Goal: Information Seeking & Learning: Learn about a topic

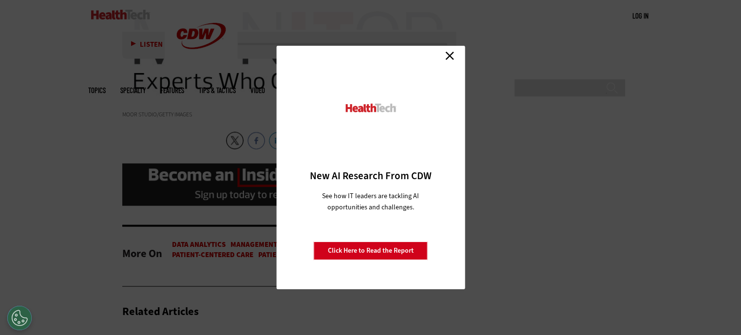
scroll to position [2046, 0]
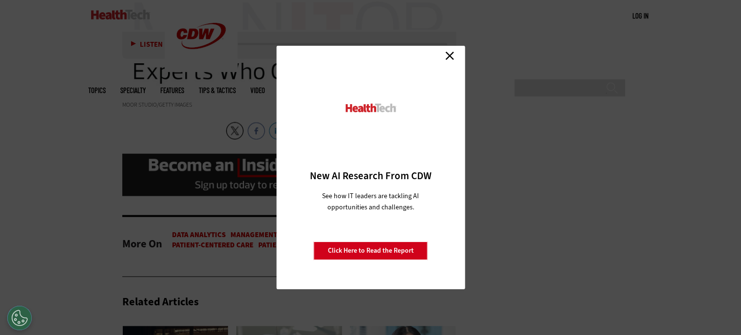
click at [450, 56] on link "Close" at bounding box center [449, 55] width 15 height 15
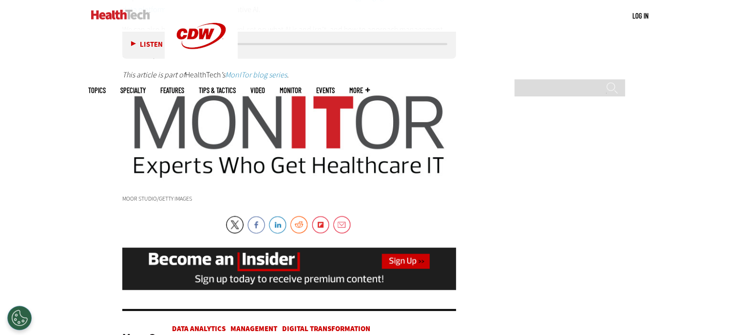
scroll to position [1948, 0]
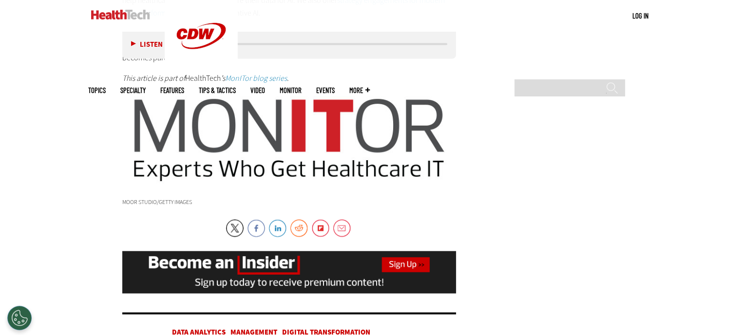
click at [133, 42] on button "Listen" at bounding box center [147, 43] width 32 height 7
click at [132, 43] on button "Pause" at bounding box center [146, 43] width 30 height 7
click at [134, 44] on button "Listen" at bounding box center [147, 43] width 32 height 7
click at [133, 43] on button "Pause" at bounding box center [146, 43] width 30 height 7
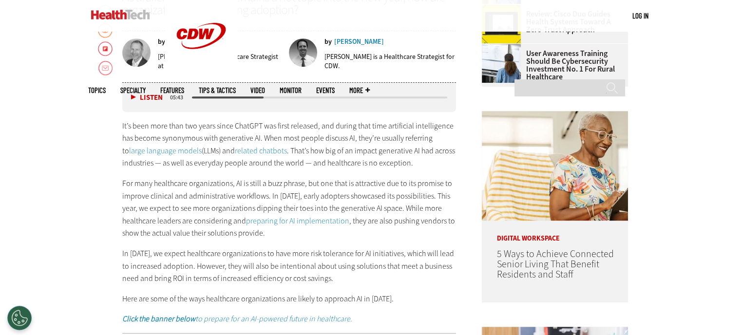
scroll to position [487, 0]
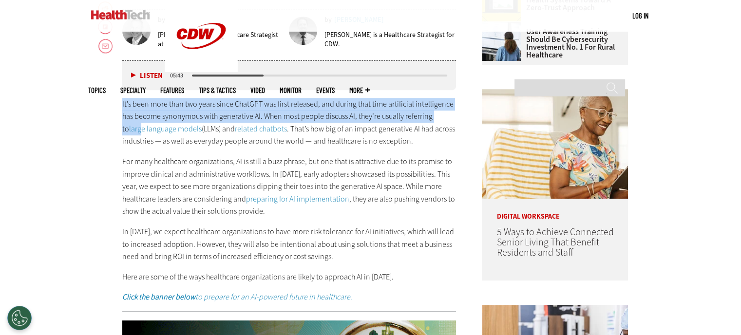
drag, startPoint x: 122, startPoint y: 103, endPoint x: 452, endPoint y: 111, distance: 330.8
click at [452, 111] on p "It’s been more than two years since ChatGPT was first released, and during that…" at bounding box center [289, 123] width 334 height 50
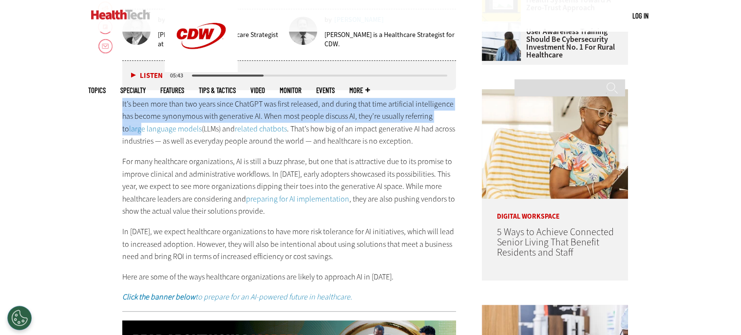
click at [235, 125] on link "related chatbots" at bounding box center [261, 129] width 52 height 10
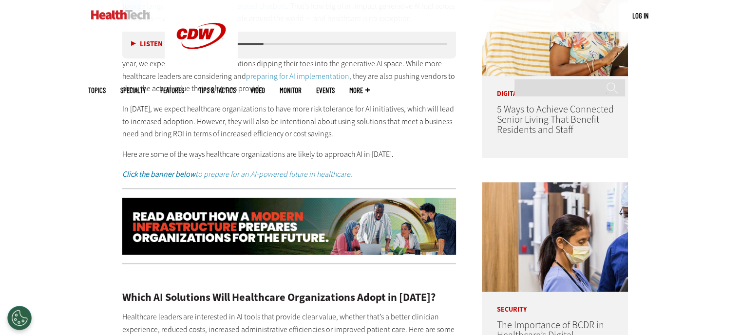
scroll to position [633, 0]
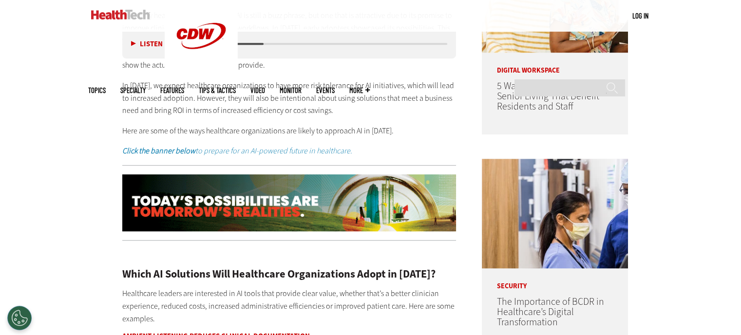
click at [191, 151] on strong "Click the banner below" at bounding box center [158, 151] width 73 height 10
click at [257, 206] on img at bounding box center [289, 202] width 334 height 57
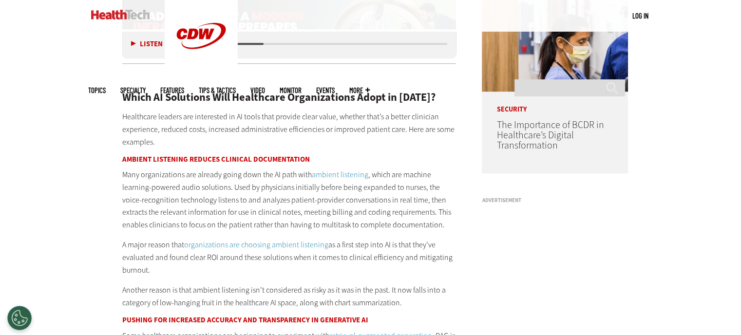
scroll to position [828, 0]
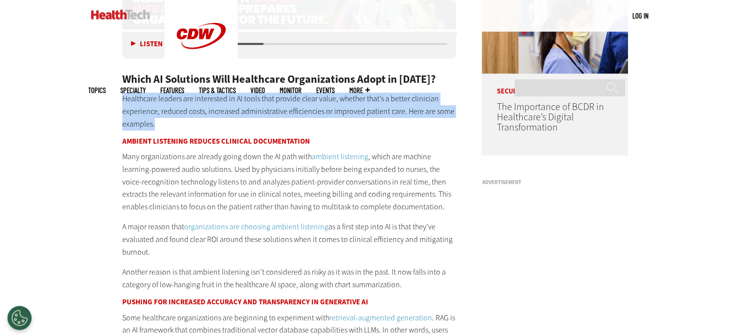
drag, startPoint x: 124, startPoint y: 95, endPoint x: 449, endPoint y: 123, distance: 326.0
click at [449, 123] on p "Healthcare leaders are interested in AI tools that provide clear value, whether…" at bounding box center [289, 112] width 334 height 38
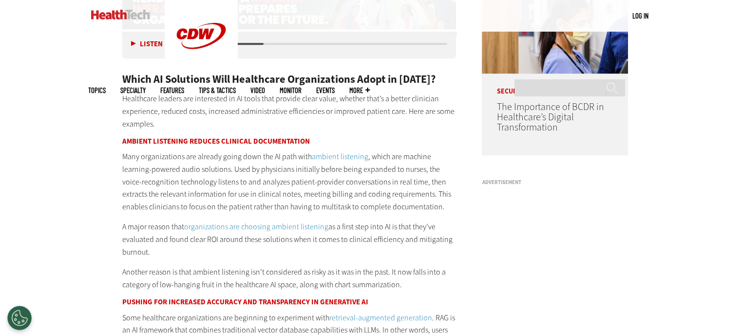
click at [201, 164] on p "Many organizations are already going down the AI path with ambient listening , …" at bounding box center [289, 182] width 334 height 62
drag, startPoint x: 122, startPoint y: 157, endPoint x: 460, endPoint y: 250, distance: 350.0
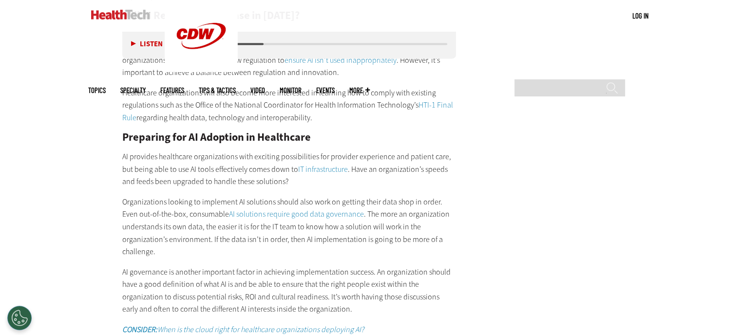
scroll to position [1461, 0]
